Goal: Find specific page/section: Find specific page/section

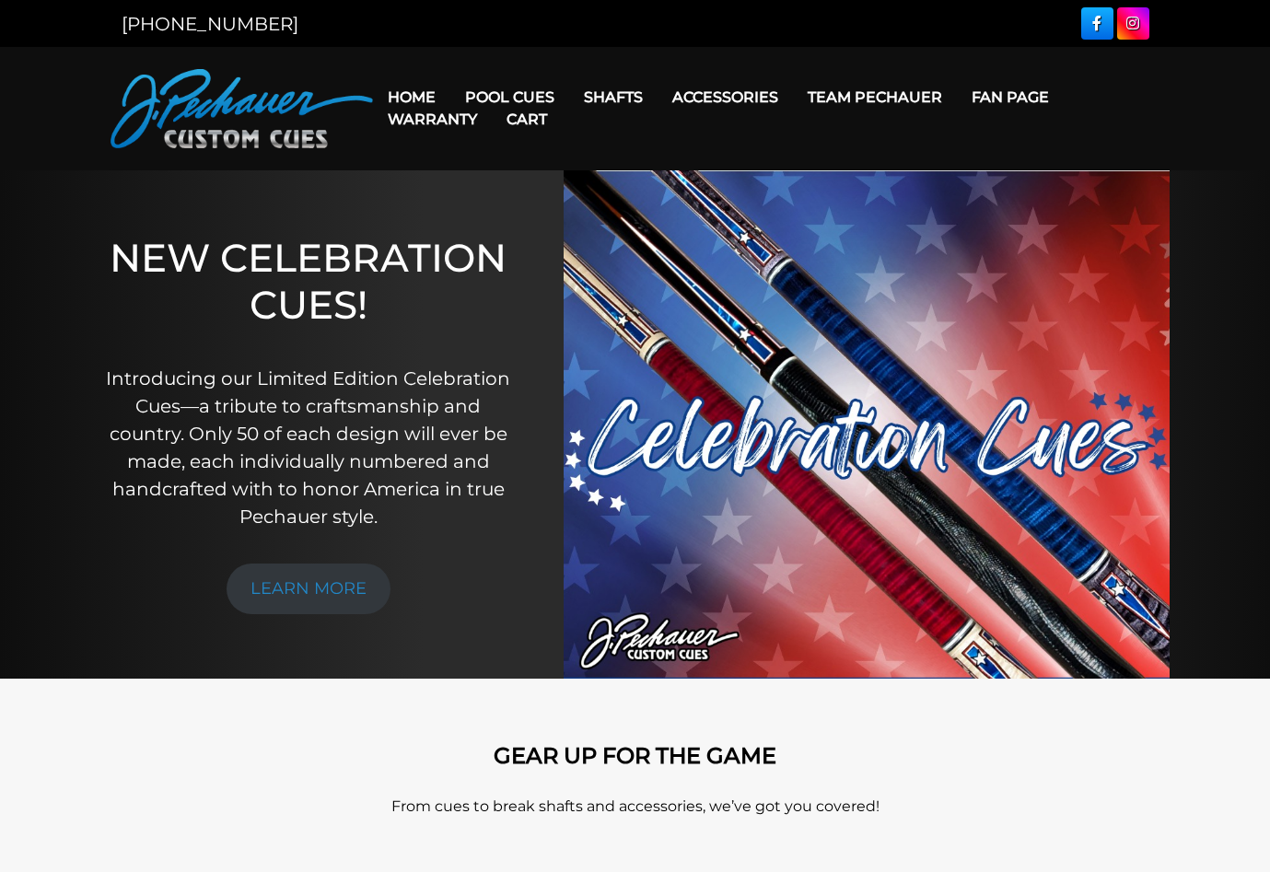
click at [895, 92] on link "Team Pechauer" at bounding box center [875, 97] width 164 height 47
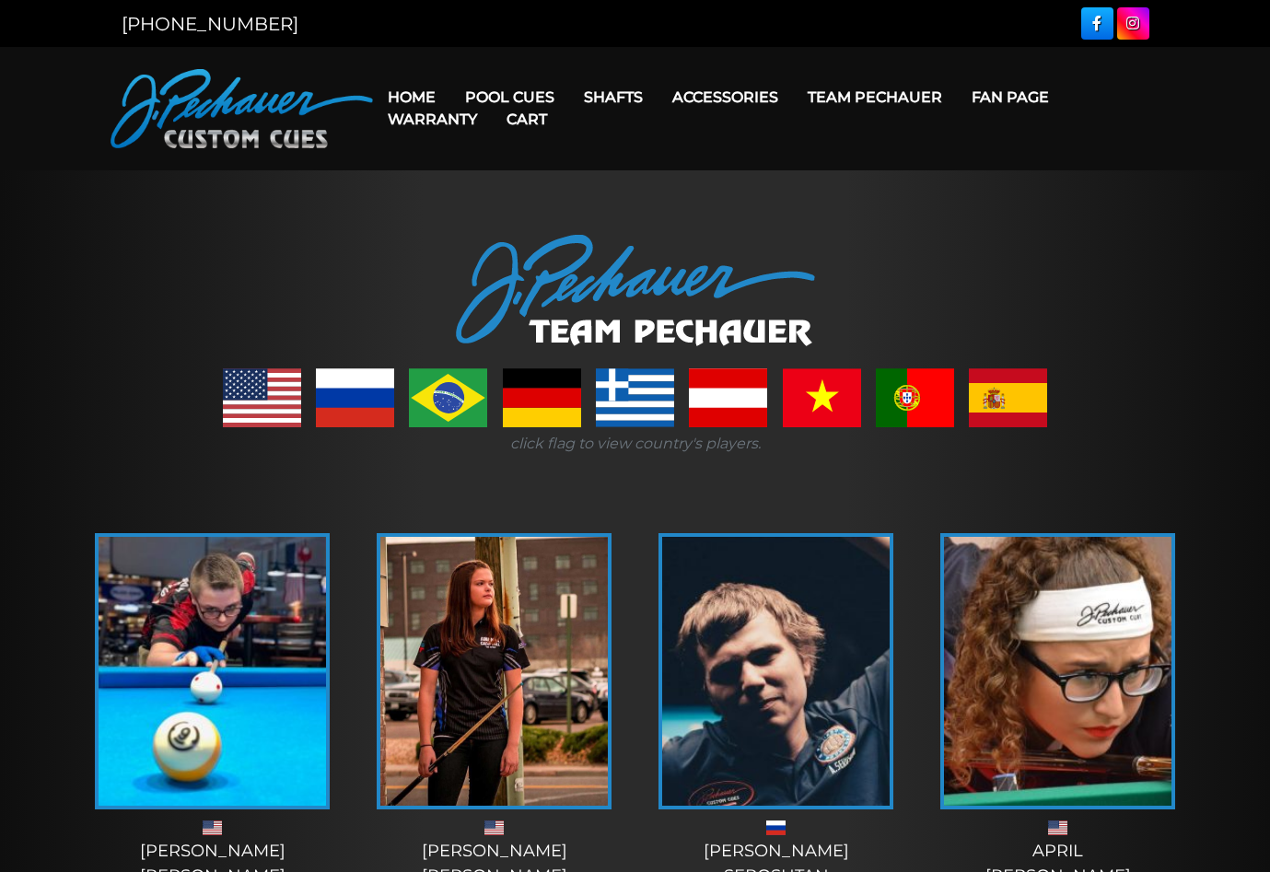
click at [439, 93] on link "Home" at bounding box center [411, 97] width 77 height 47
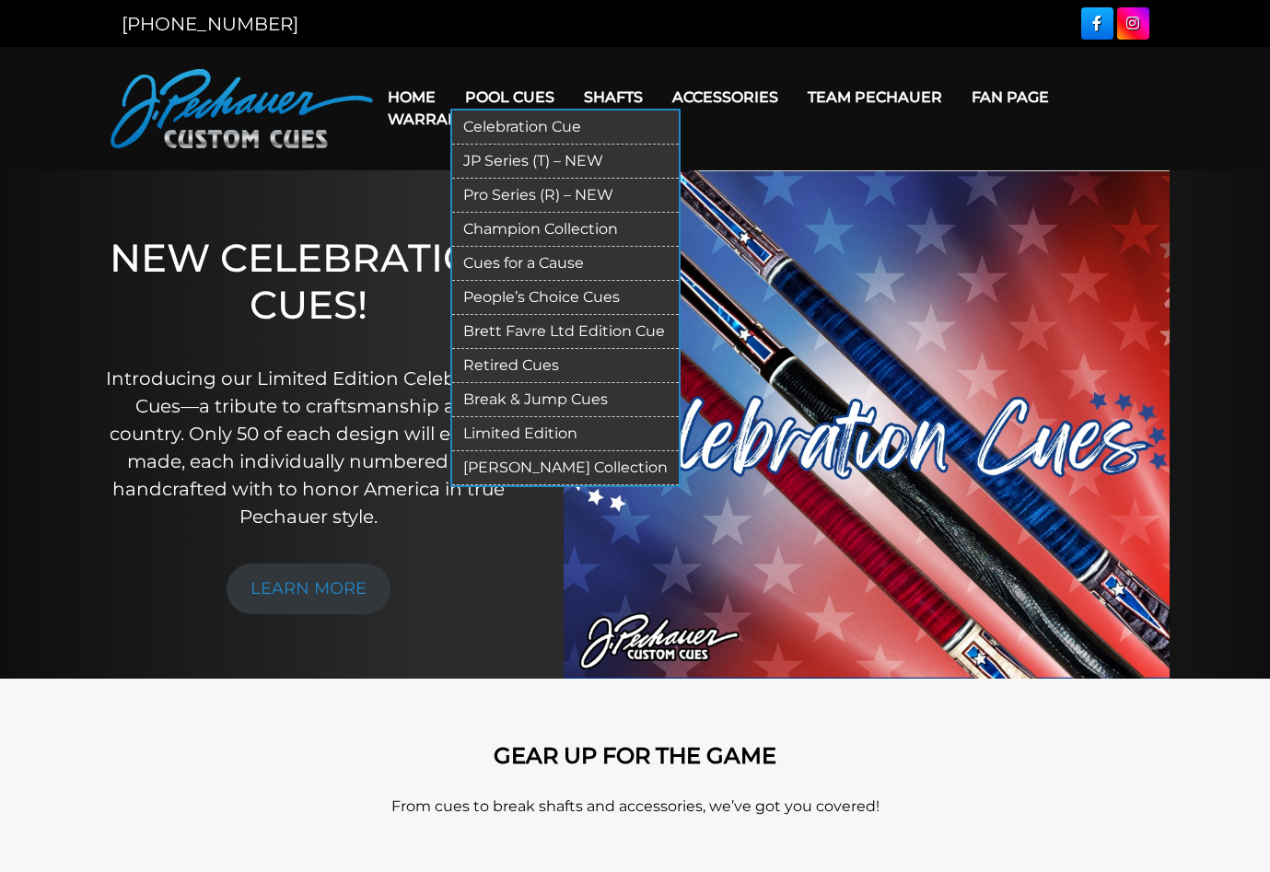
click at [529, 126] on link "Celebration Cue" at bounding box center [565, 128] width 227 height 34
